Goal: Task Accomplishment & Management: Use online tool/utility

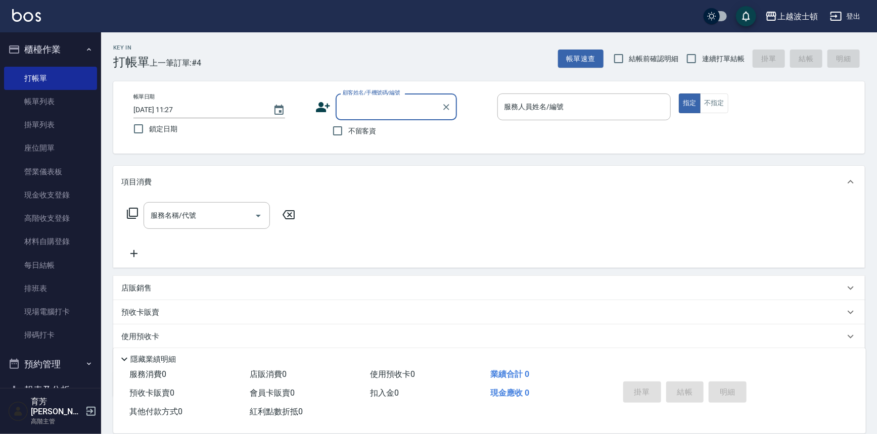
click at [372, 111] on input "顧客姓名/手機號碼/編號" at bounding box center [388, 107] width 97 height 18
type input "前"
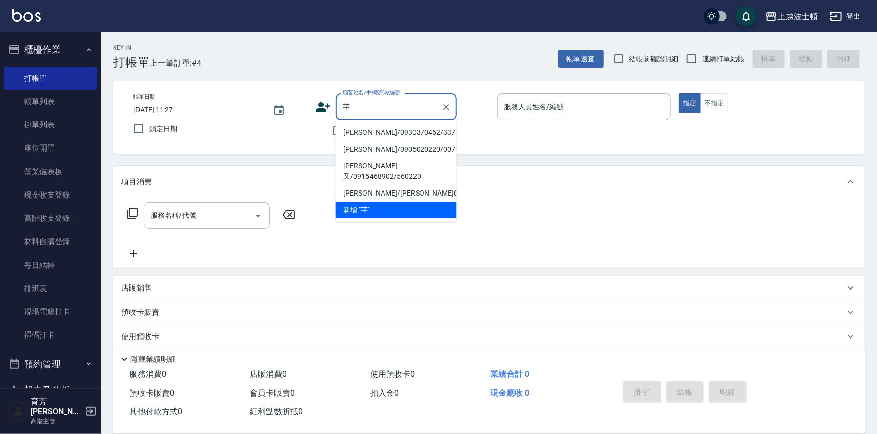
click at [371, 136] on li "[PERSON_NAME]/0930370462/3371" at bounding box center [396, 132] width 121 height 17
type input "[PERSON_NAME]/0930370462/3371"
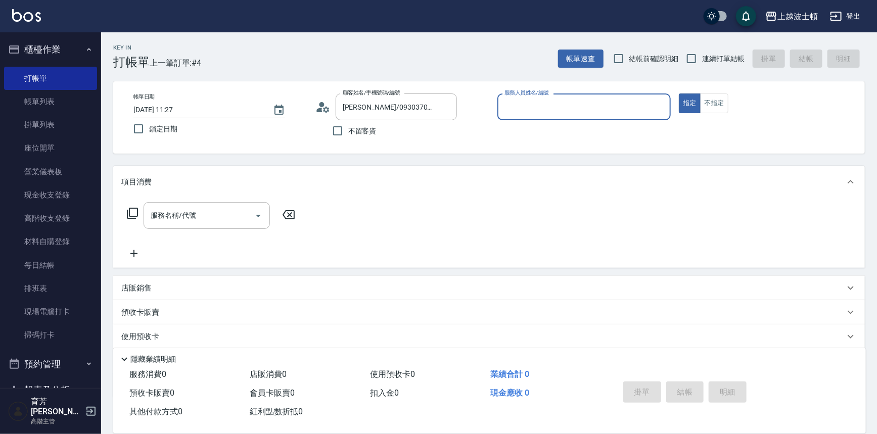
drag, startPoint x: 551, startPoint y: 106, endPoint x: 531, endPoint y: 118, distance: 23.2
click at [550, 106] on input "服務人員姓名/編號" at bounding box center [584, 107] width 165 height 18
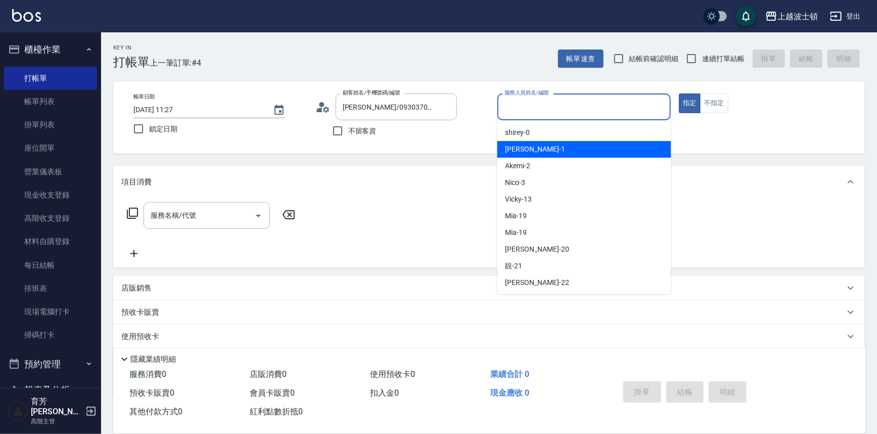
click at [522, 147] on span "[PERSON_NAME] -1" at bounding box center [536, 149] width 60 height 11
type input "[PERSON_NAME]-1"
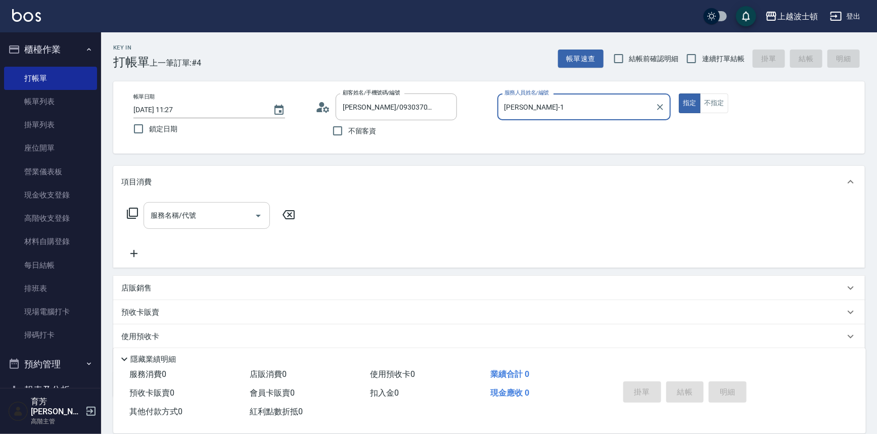
click at [191, 218] on input "服務名稱/代號" at bounding box center [199, 216] width 102 height 18
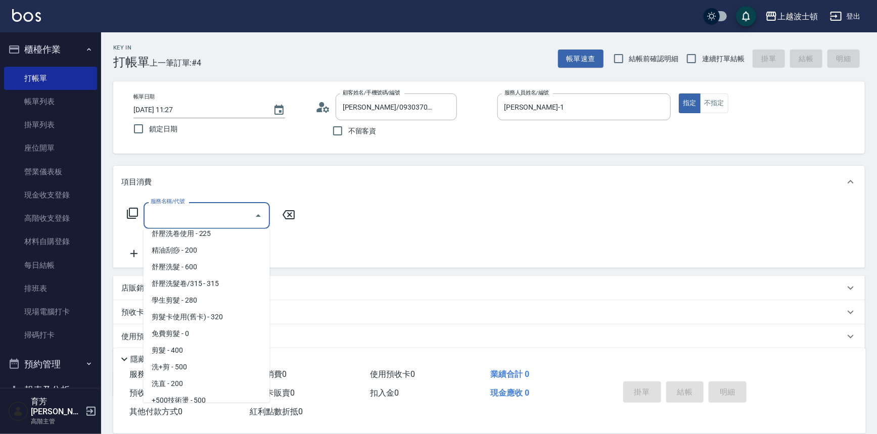
scroll to position [96, 0]
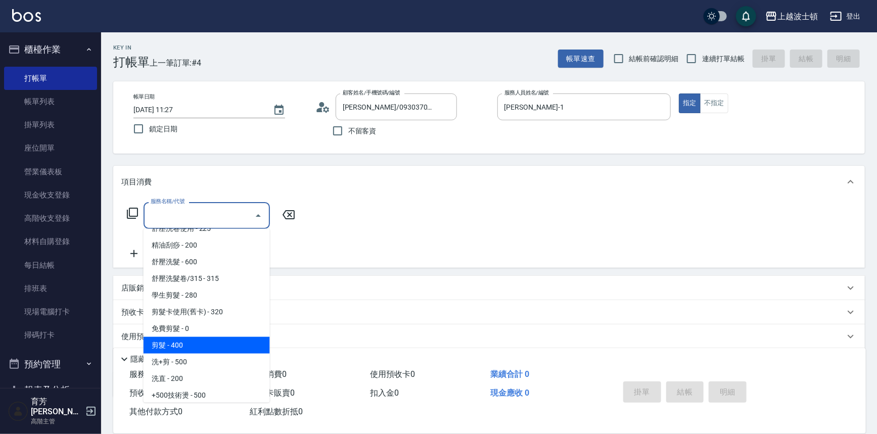
drag, startPoint x: 218, startPoint y: 341, endPoint x: 224, endPoint y: 268, distance: 73.6
click at [217, 342] on span "剪髮 - 400" at bounding box center [207, 345] width 126 height 17
type input "剪髮(305)"
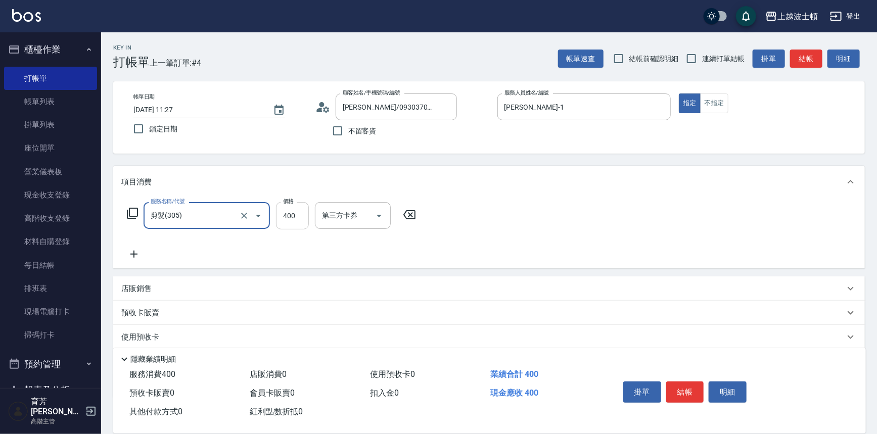
click at [296, 211] on input "400" at bounding box center [292, 215] width 33 height 27
type input "350"
click at [138, 250] on icon at bounding box center [133, 254] width 25 height 12
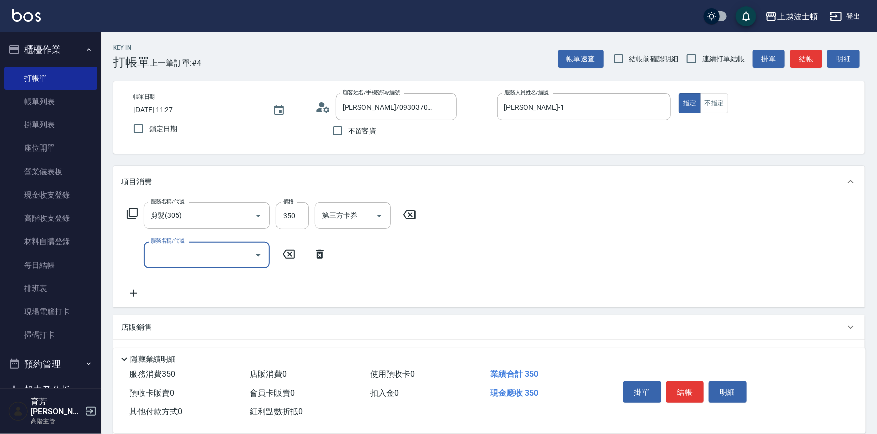
click at [154, 244] on label "服務名稱/代號" at bounding box center [168, 241] width 34 height 8
click at [154, 246] on input "服務名稱/代號" at bounding box center [199, 255] width 102 height 18
drag, startPoint x: 183, startPoint y: 270, endPoint x: 182, endPoint y: 258, distance: 11.6
click at [182, 266] on div "服務名稱/代號 剪髮(305) 服務名稱/代號 價格 350 價格 第三方卡券 第三方卡券 服務名稱/代號 服務名稱/代號" at bounding box center [271, 250] width 301 height 97
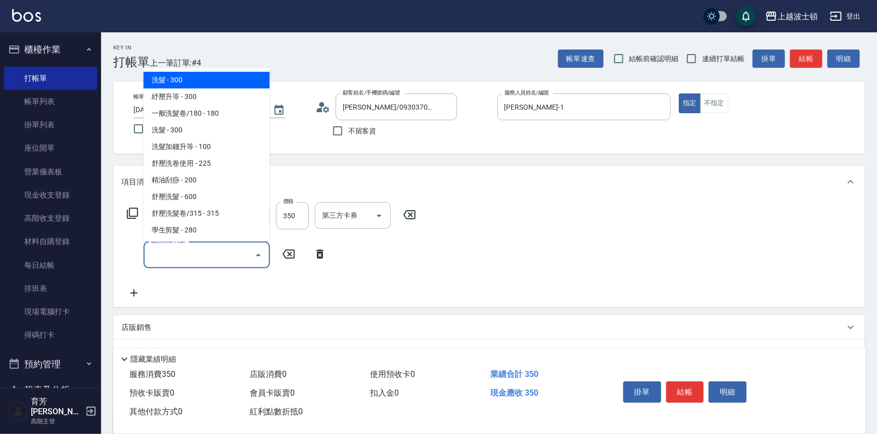
click at [186, 252] on input "服務名稱/代號" at bounding box center [199, 255] width 102 height 18
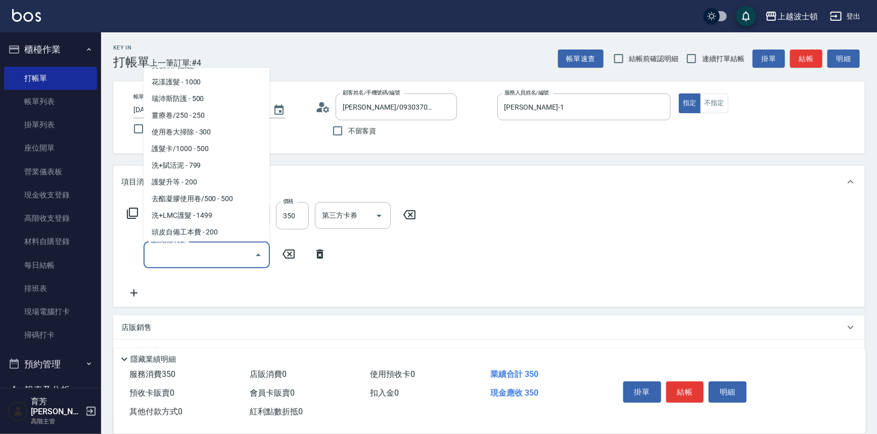
scroll to position [1232, 0]
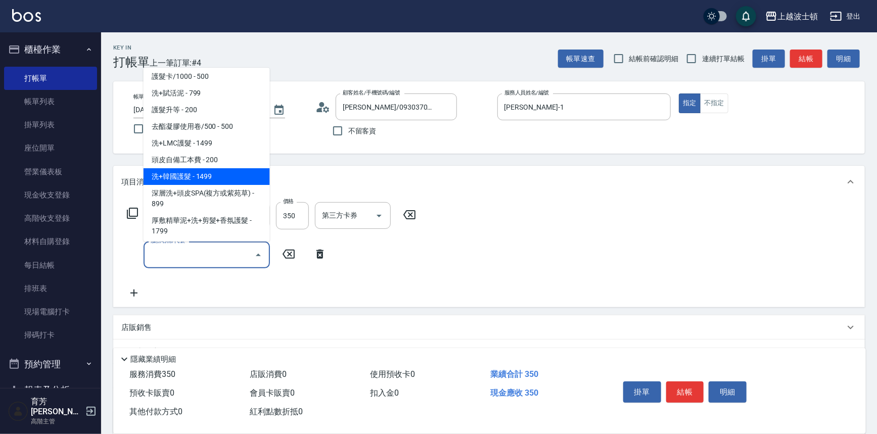
click at [224, 168] on span "洗+韓國護髮 - 1499" at bounding box center [207, 176] width 126 height 17
type input "洗+韓國護髮(760)"
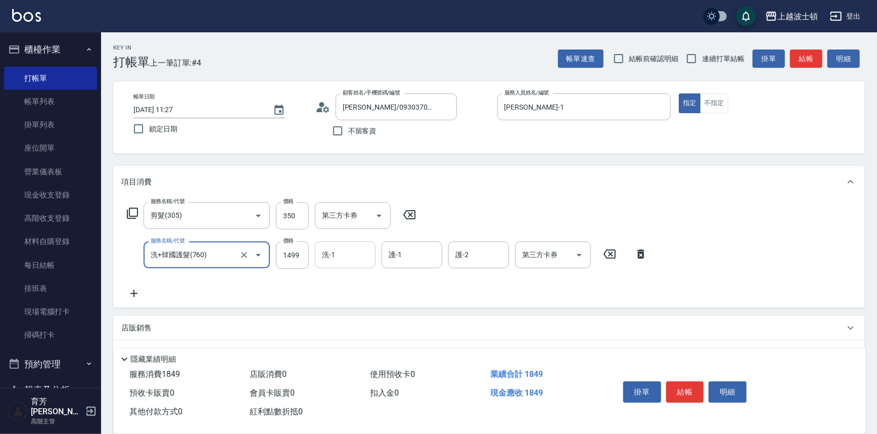
click at [347, 252] on input "洗-1" at bounding box center [346, 255] width 52 height 18
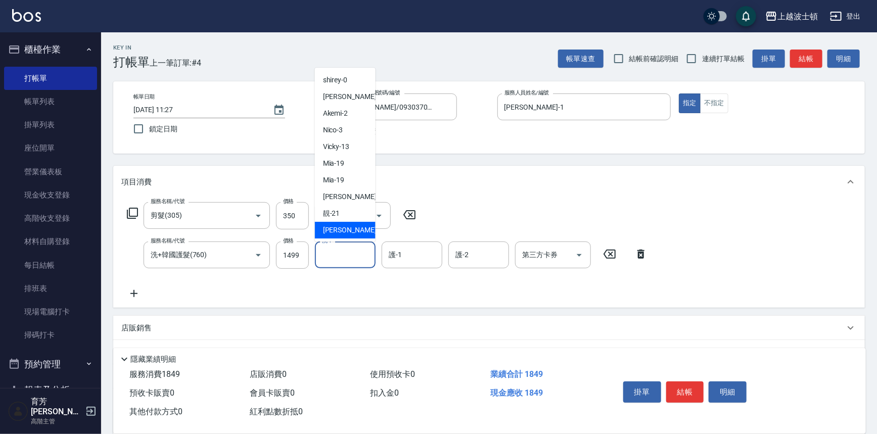
click at [357, 234] on div "雅如 -22" at bounding box center [345, 230] width 61 height 17
type input "雅如-22"
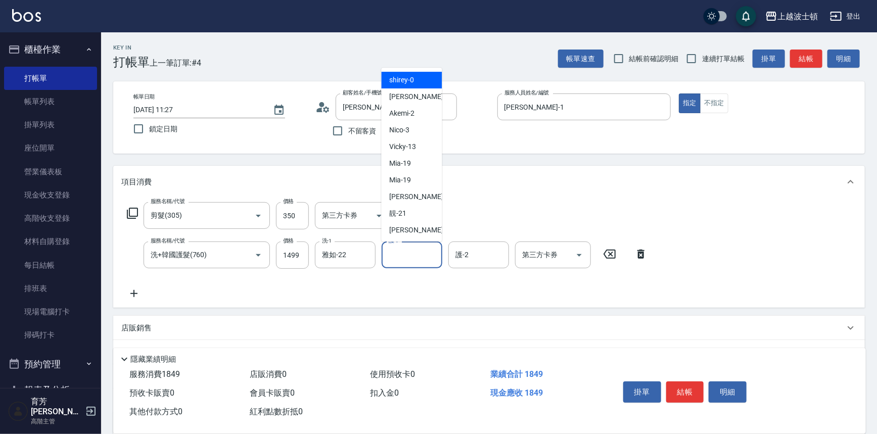
click at [408, 251] on input "護-1" at bounding box center [412, 255] width 52 height 18
drag, startPoint x: 414, startPoint y: 229, endPoint x: 457, endPoint y: 227, distance: 43.0
click at [432, 221] on ul "shirey -0 [PERSON_NAME] -1 Akemi -2 Nico -3 Vicky -13 Mia -19 Mia -19 燕如 -20 靚 …" at bounding box center [412, 155] width 61 height 174
click at [414, 231] on div "雅如 -22" at bounding box center [412, 230] width 61 height 17
type input "雅如-22"
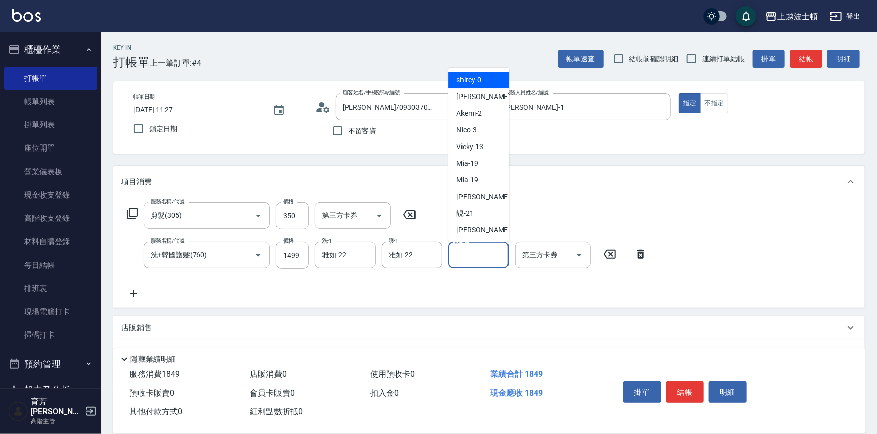
drag, startPoint x: 478, startPoint y: 262, endPoint x: 476, endPoint y: 212, distance: 50.6
click at [478, 259] on input "護-2" at bounding box center [479, 255] width 52 height 18
click at [483, 231] on div "雅如 -22" at bounding box center [478, 230] width 61 height 17
type input "雅如-22"
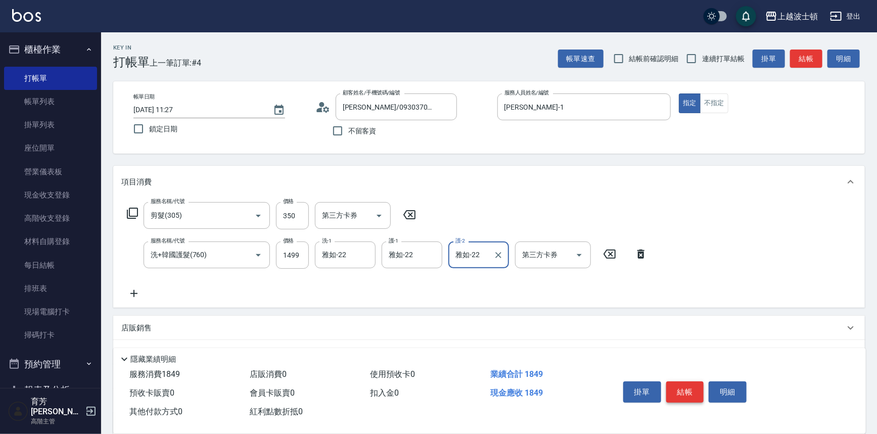
click at [687, 384] on button "結帳" at bounding box center [685, 392] width 38 height 21
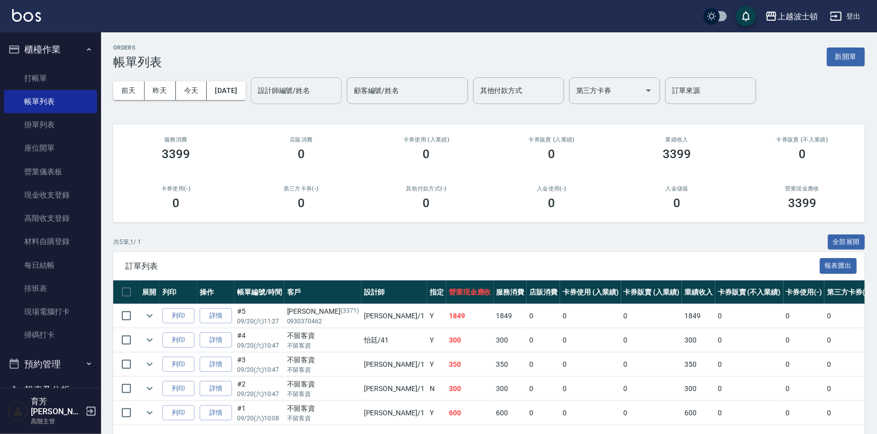
click at [293, 97] on input "設計師編號/姓名" at bounding box center [296, 91] width 82 height 18
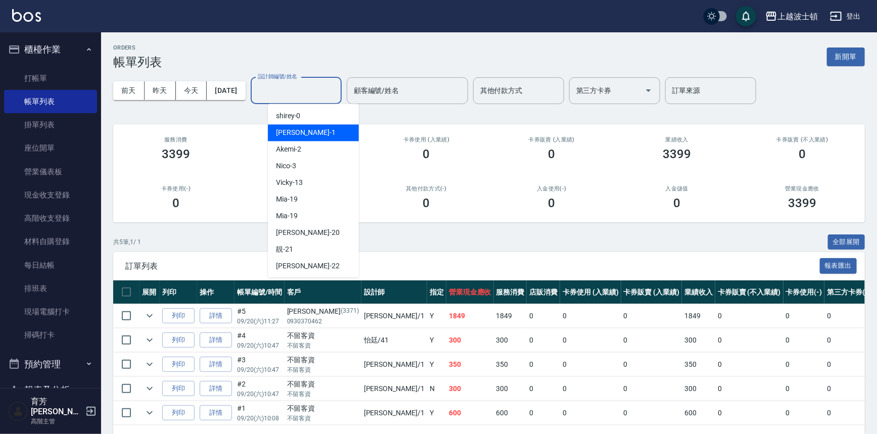
click at [293, 127] on span "[PERSON_NAME] -1" at bounding box center [306, 132] width 60 height 11
type input "[PERSON_NAME]-1"
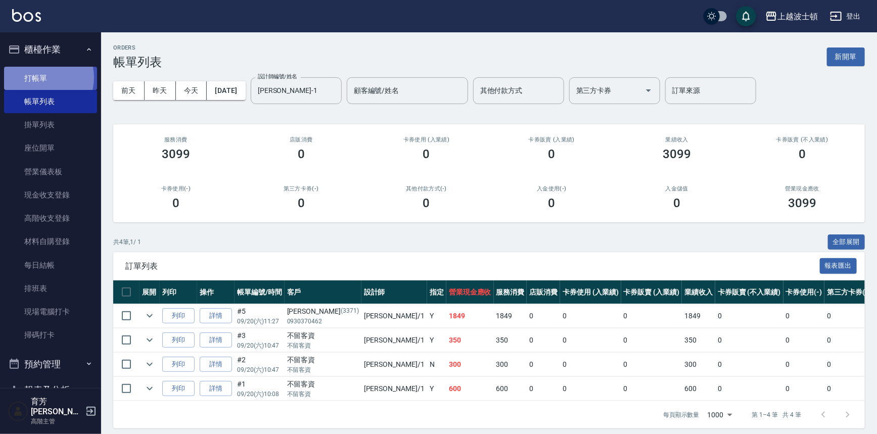
click at [37, 77] on link "打帳單" at bounding box center [50, 78] width 93 height 23
